Goal: Understand process/instructions

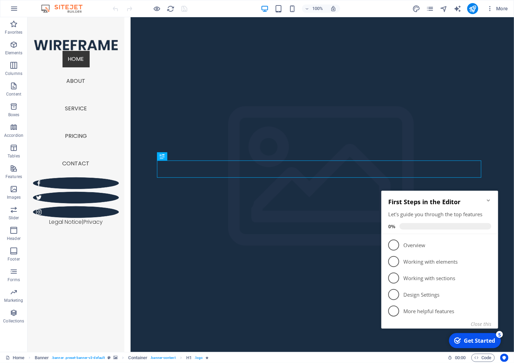
click at [474, 339] on div "Get Started" at bounding box center [479, 340] width 31 height 8
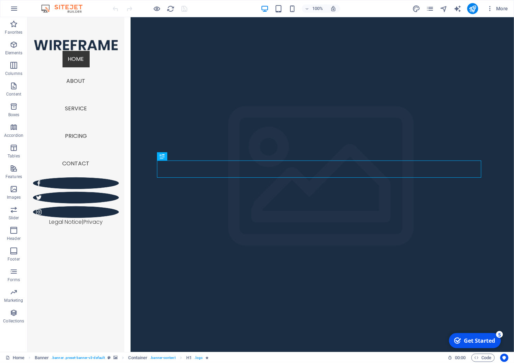
click at [472, 339] on div "Get Started" at bounding box center [479, 340] width 31 height 8
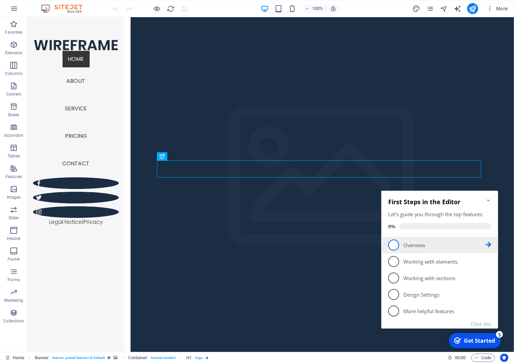
click at [412, 244] on p "Overview - incomplete" at bounding box center [444, 244] width 82 height 7
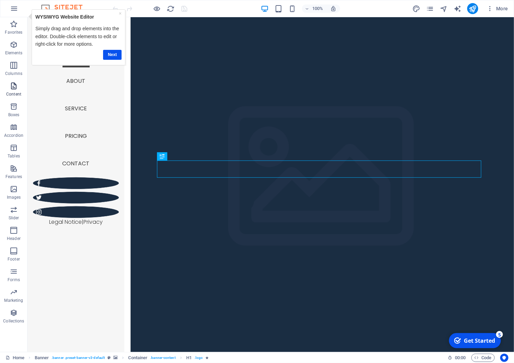
click at [13, 93] on p "Content" at bounding box center [13, 93] width 15 height 5
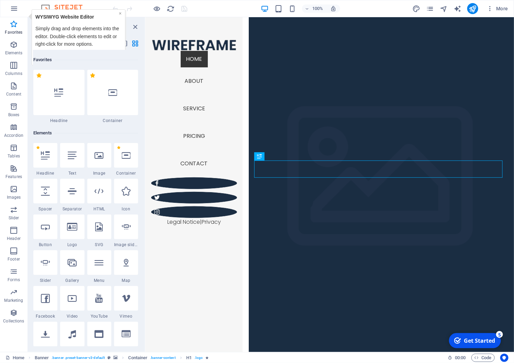
click at [120, 13] on link "×" at bounding box center [120, 13] width 3 height 5
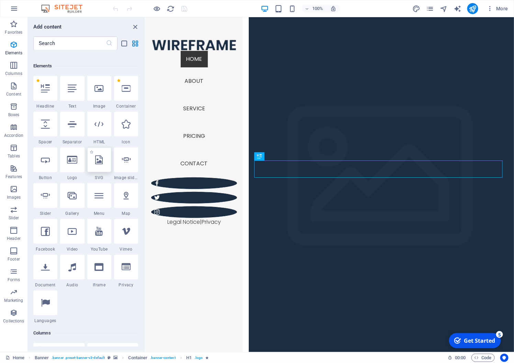
scroll to position [81, 0]
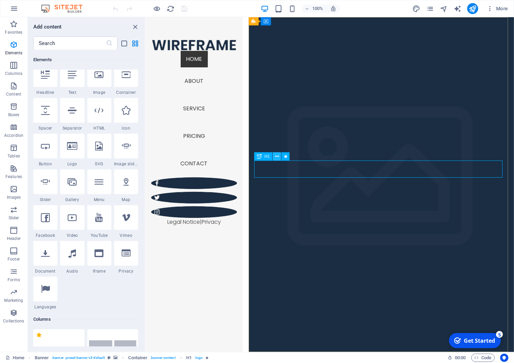
click at [276, 155] on icon at bounding box center [277, 156] width 4 height 7
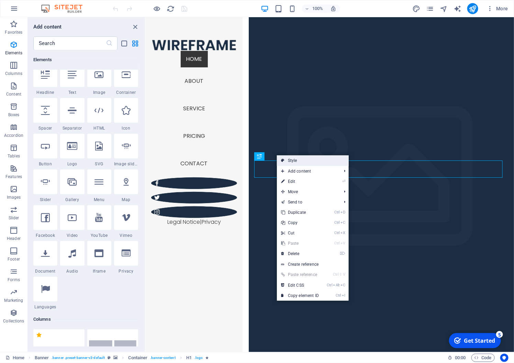
click at [292, 159] on link "Style" at bounding box center [313, 160] width 72 height 10
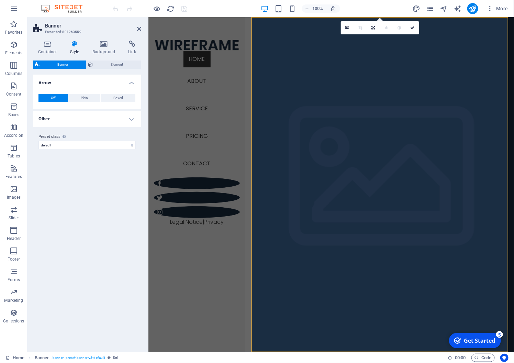
click at [86, 175] on div "Variants Default Arrow Off Plain Boxed Color Hover effect None Background Paddi…" at bounding box center [87, 211] width 108 height 272
click at [139, 27] on icon at bounding box center [139, 28] width 4 height 5
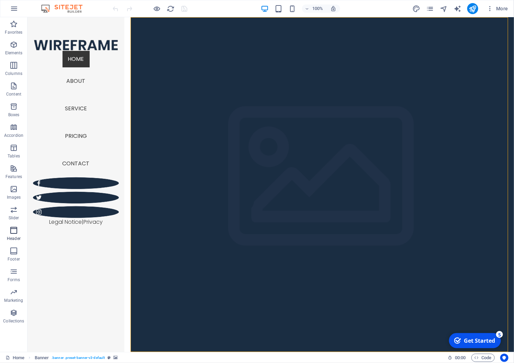
click at [14, 230] on icon "button" at bounding box center [14, 230] width 8 height 8
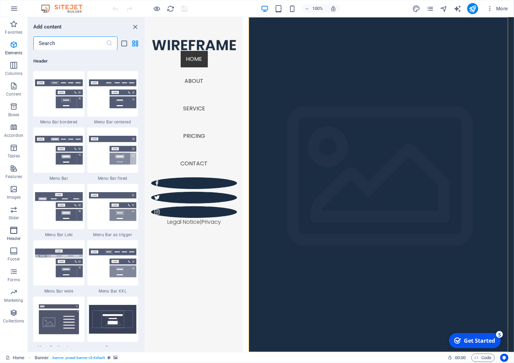
scroll to position [4138, 0]
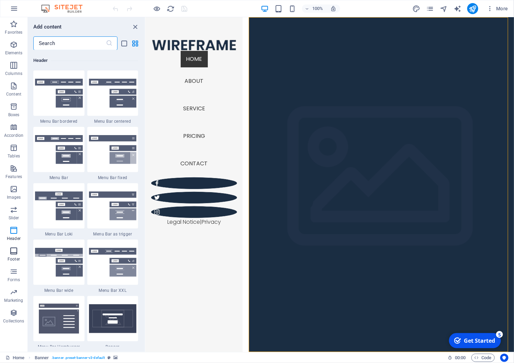
click at [13, 250] on icon "button" at bounding box center [14, 251] width 8 height 8
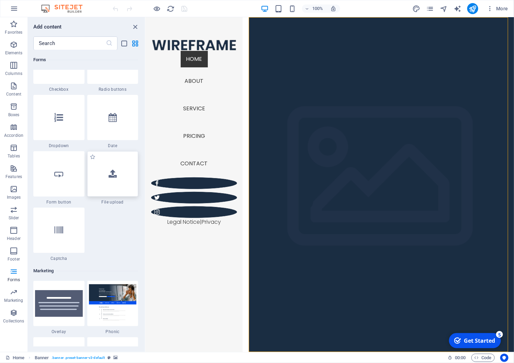
scroll to position [5358, 0]
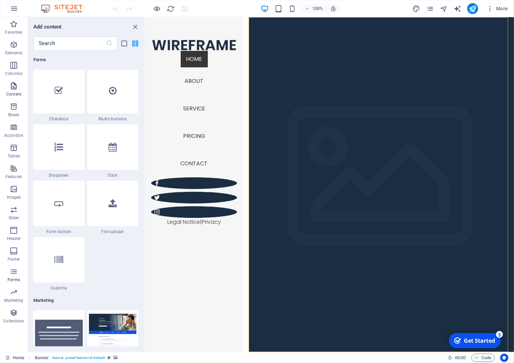
click at [12, 87] on icon "button" at bounding box center [14, 86] width 8 height 8
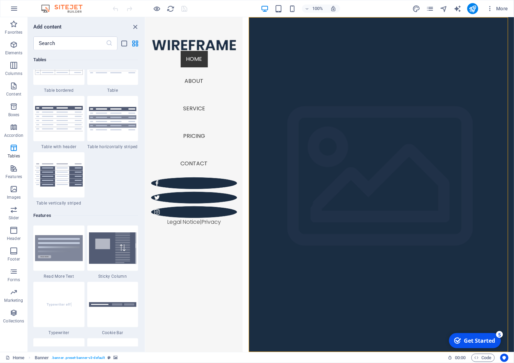
scroll to position [2537, 0]
